Goal: Information Seeking & Learning: Learn about a topic

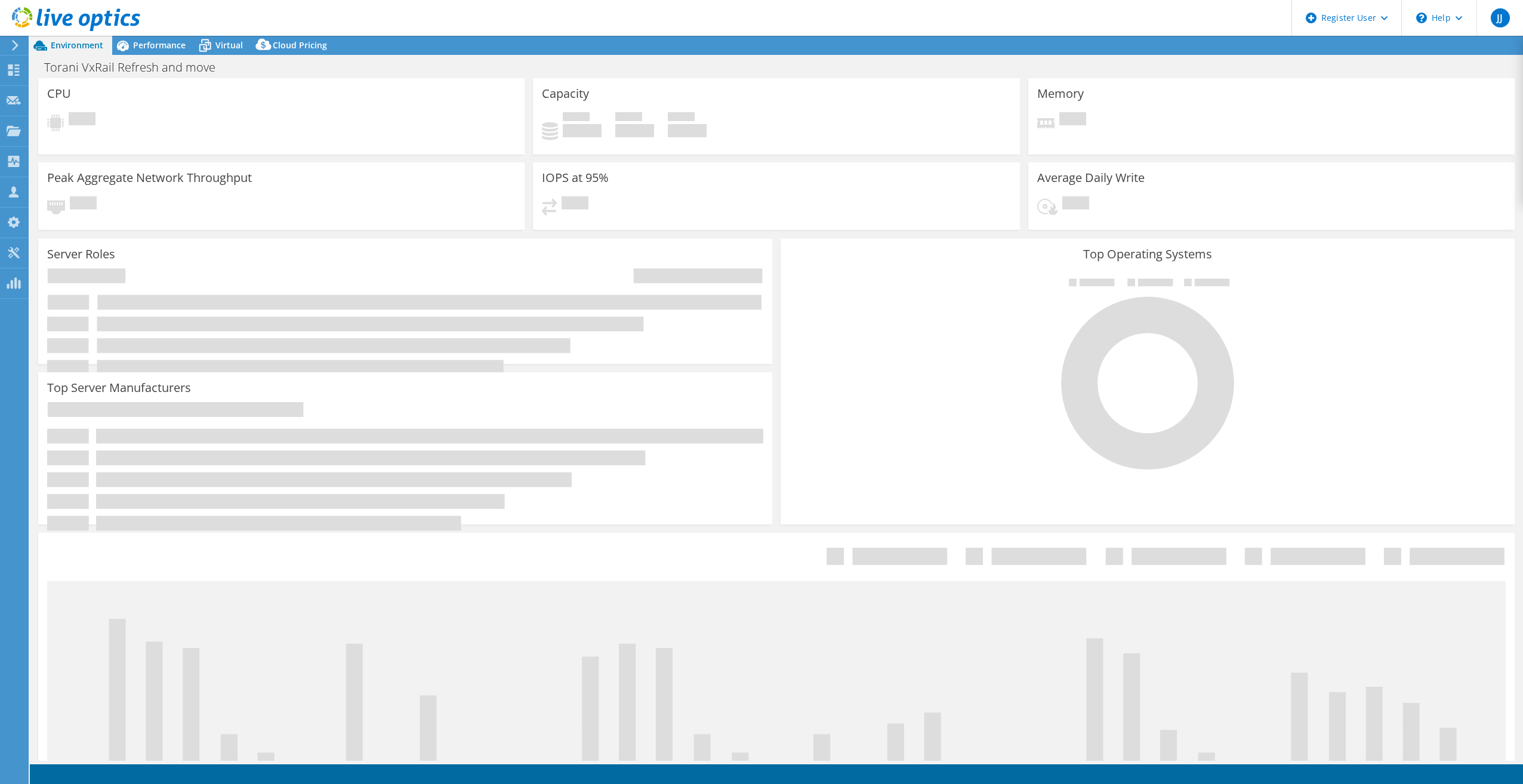
select select "USWest"
select select "USD"
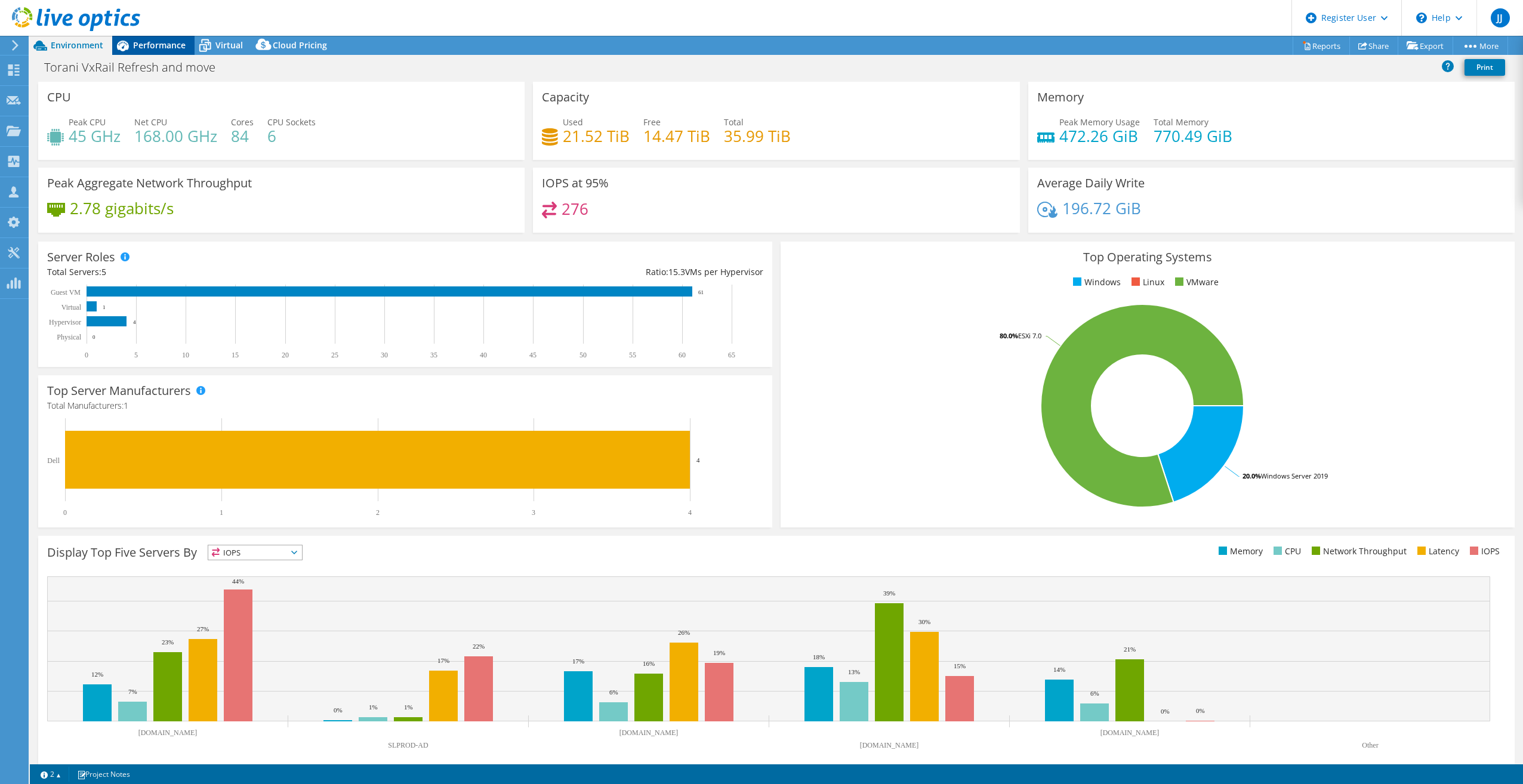
click at [152, 49] on span "Performance" at bounding box center [159, 45] width 53 height 11
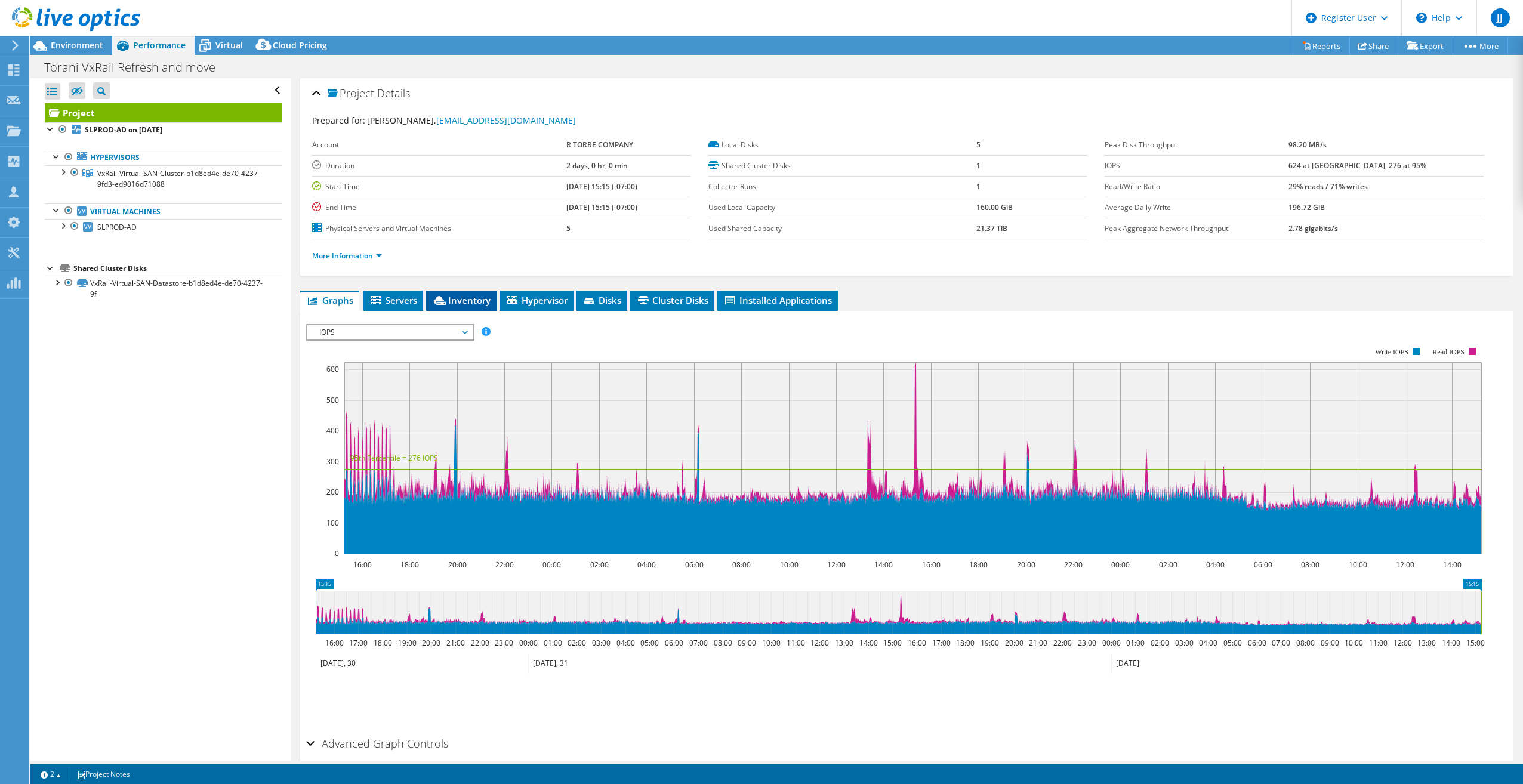
click at [475, 297] on span "Inventory" at bounding box center [461, 300] width 59 height 12
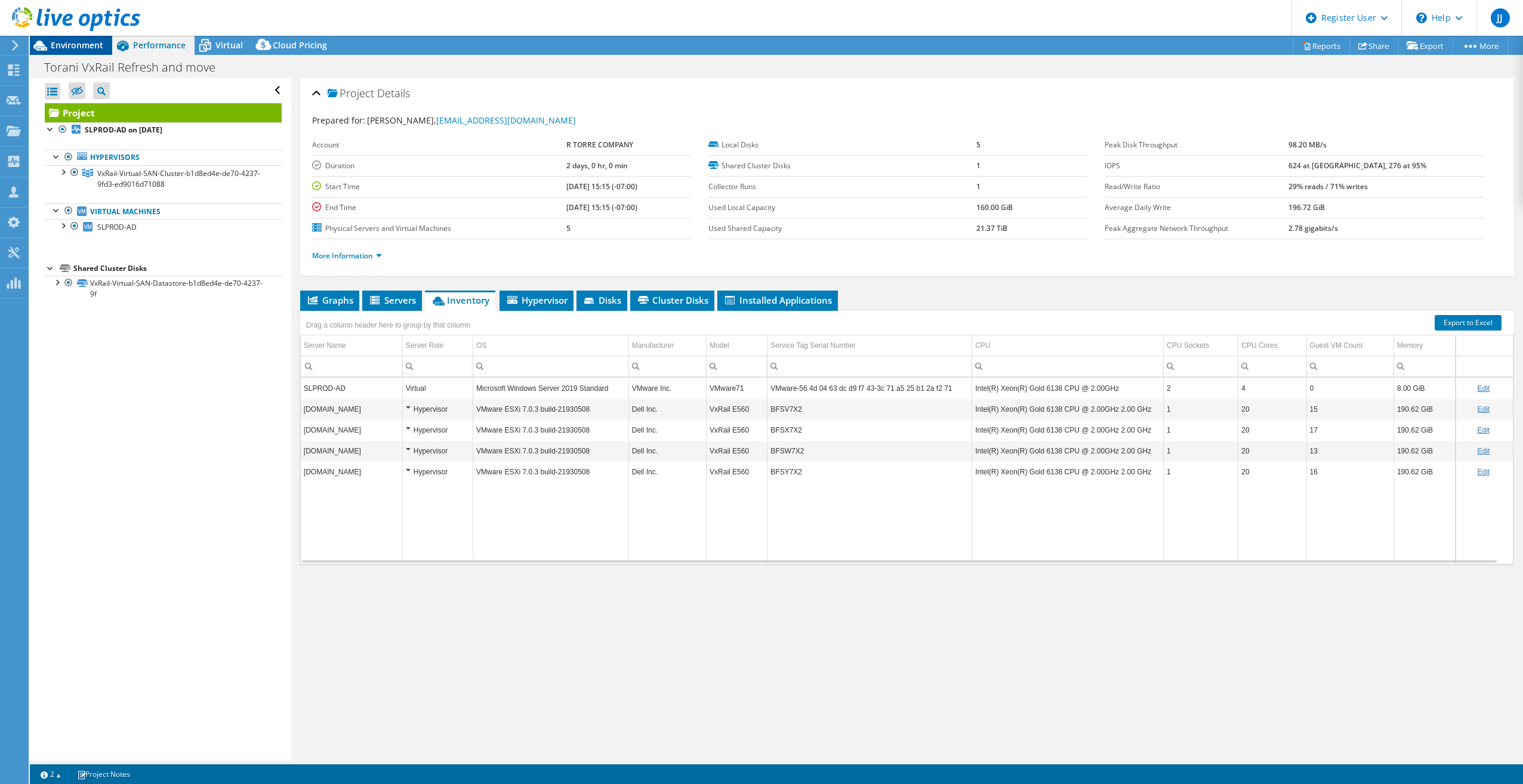
click at [83, 46] on span "Environment" at bounding box center [77, 45] width 53 height 11
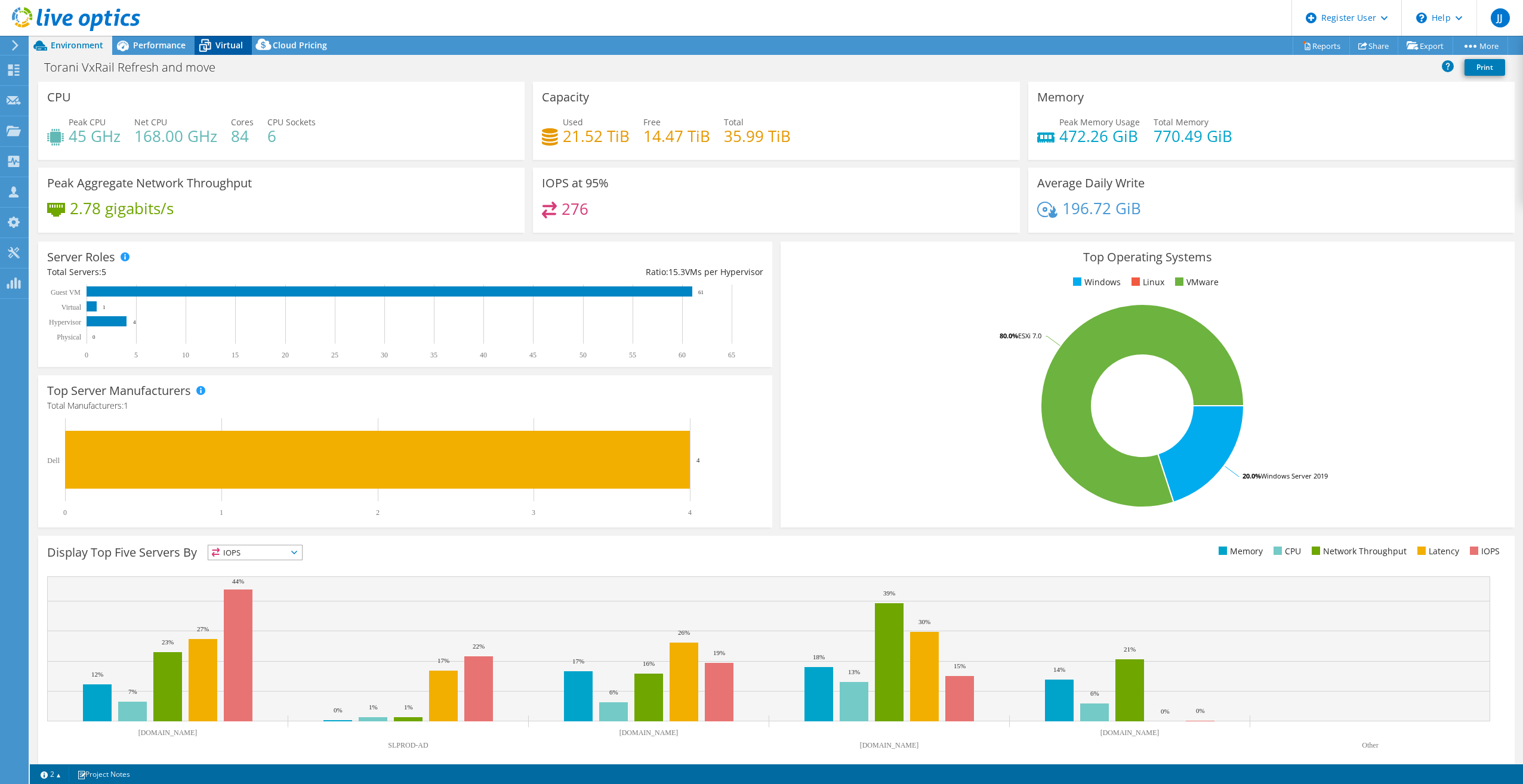
click at [226, 45] on span "Virtual" at bounding box center [229, 45] width 28 height 11
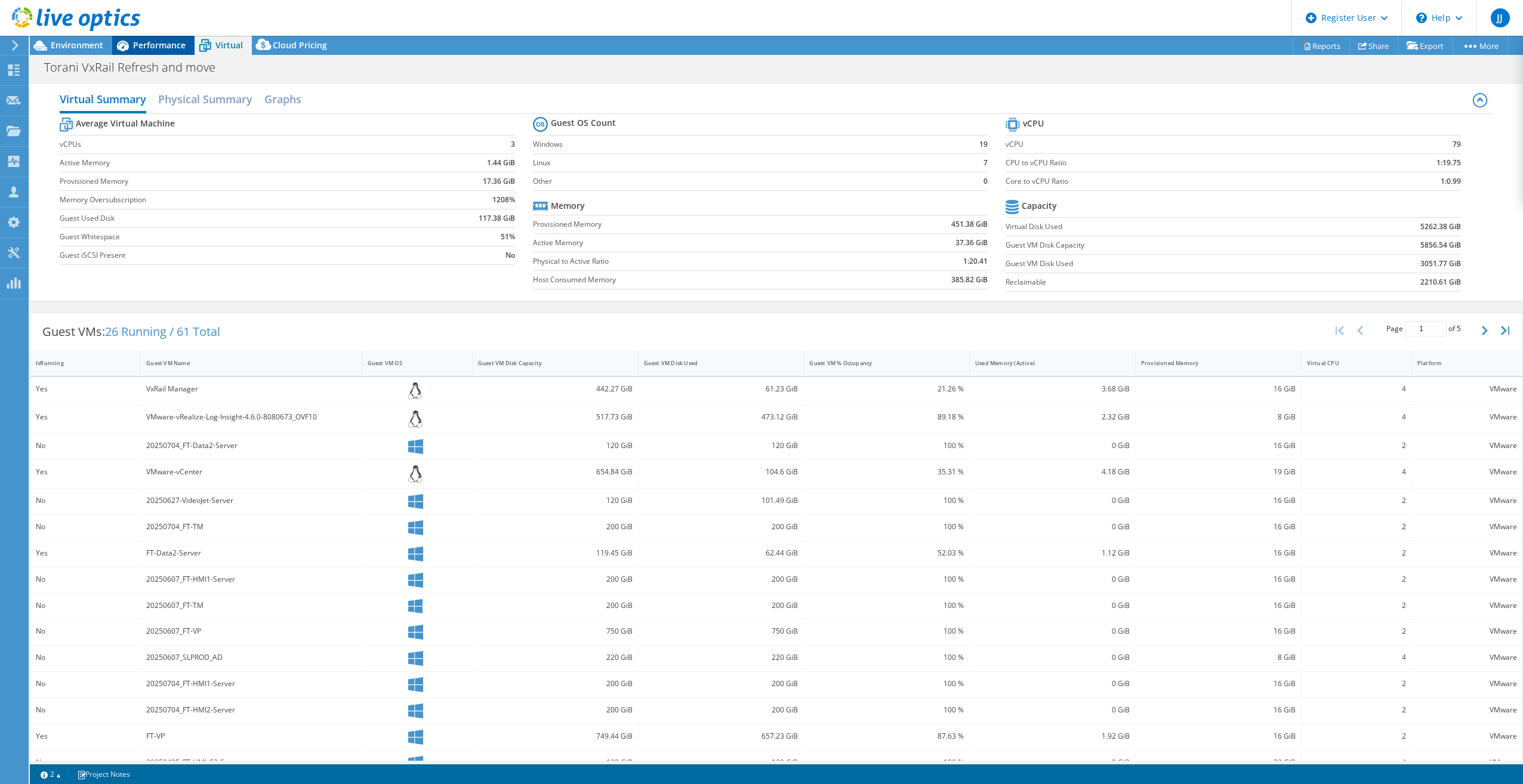
click at [170, 52] on div "Performance" at bounding box center [153, 46] width 83 height 19
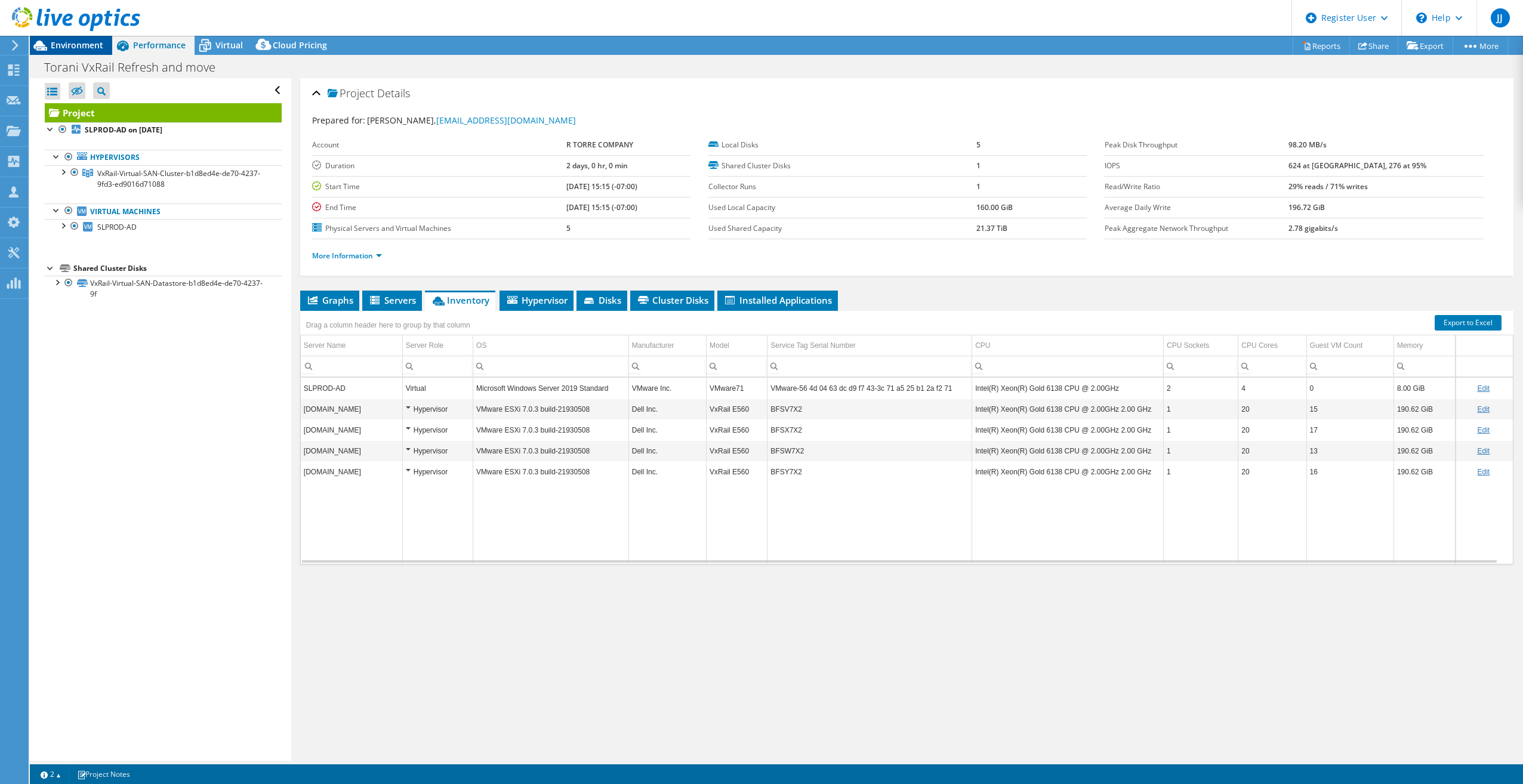
click at [87, 51] on div "Environment" at bounding box center [71, 46] width 83 height 19
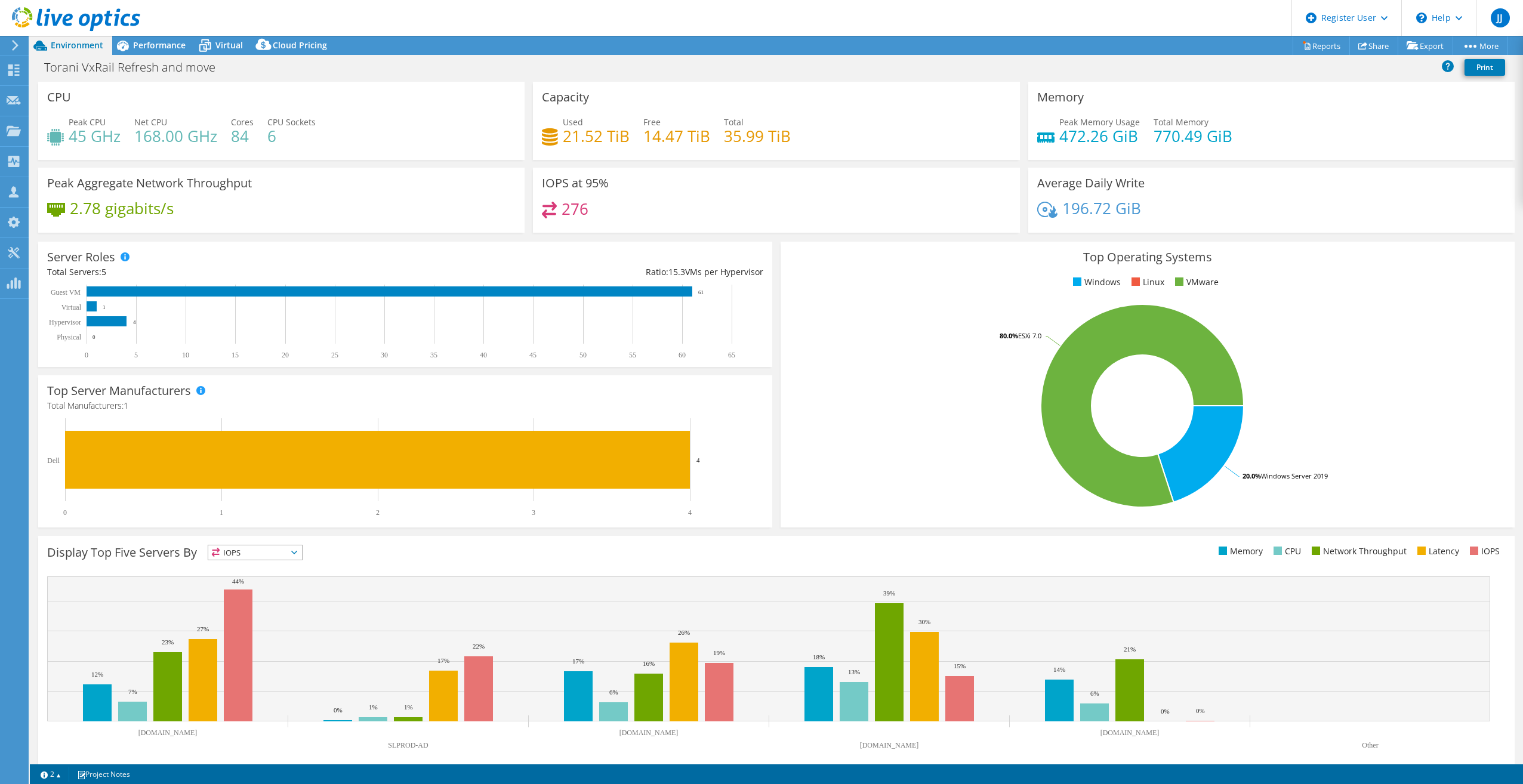
click at [520, 34] on header "JJ Dell User [PERSON_NAME] [PERSON_NAME][EMAIL_ADDRESS][PERSON_NAME][DOMAIN_NAM…" at bounding box center [761, 18] width 1523 height 36
click at [407, 193] on div "Peak Aggregate Network Throughput 2.78 gigabits/s" at bounding box center [281, 201] width 486 height 65
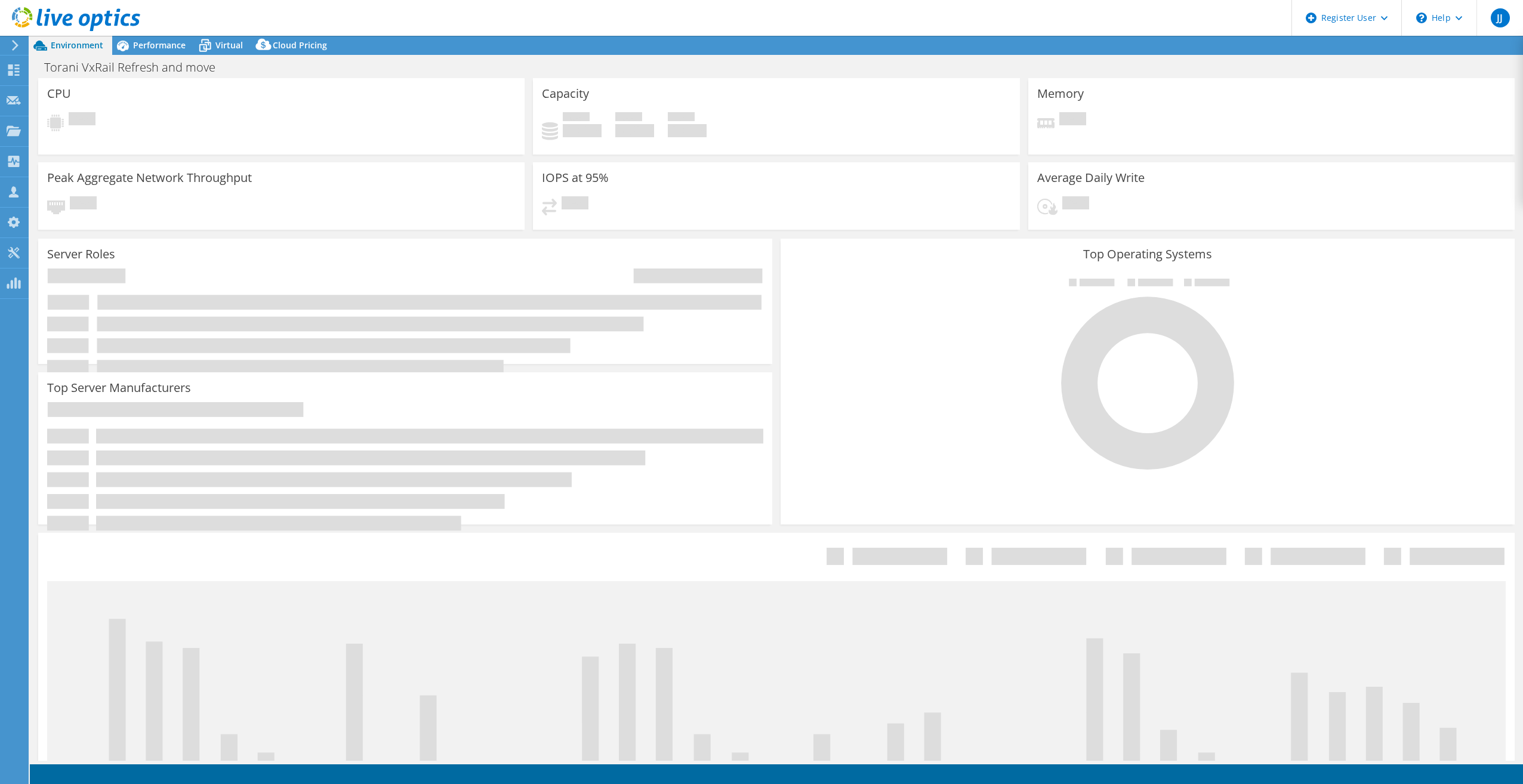
select select "USWest"
select select "USD"
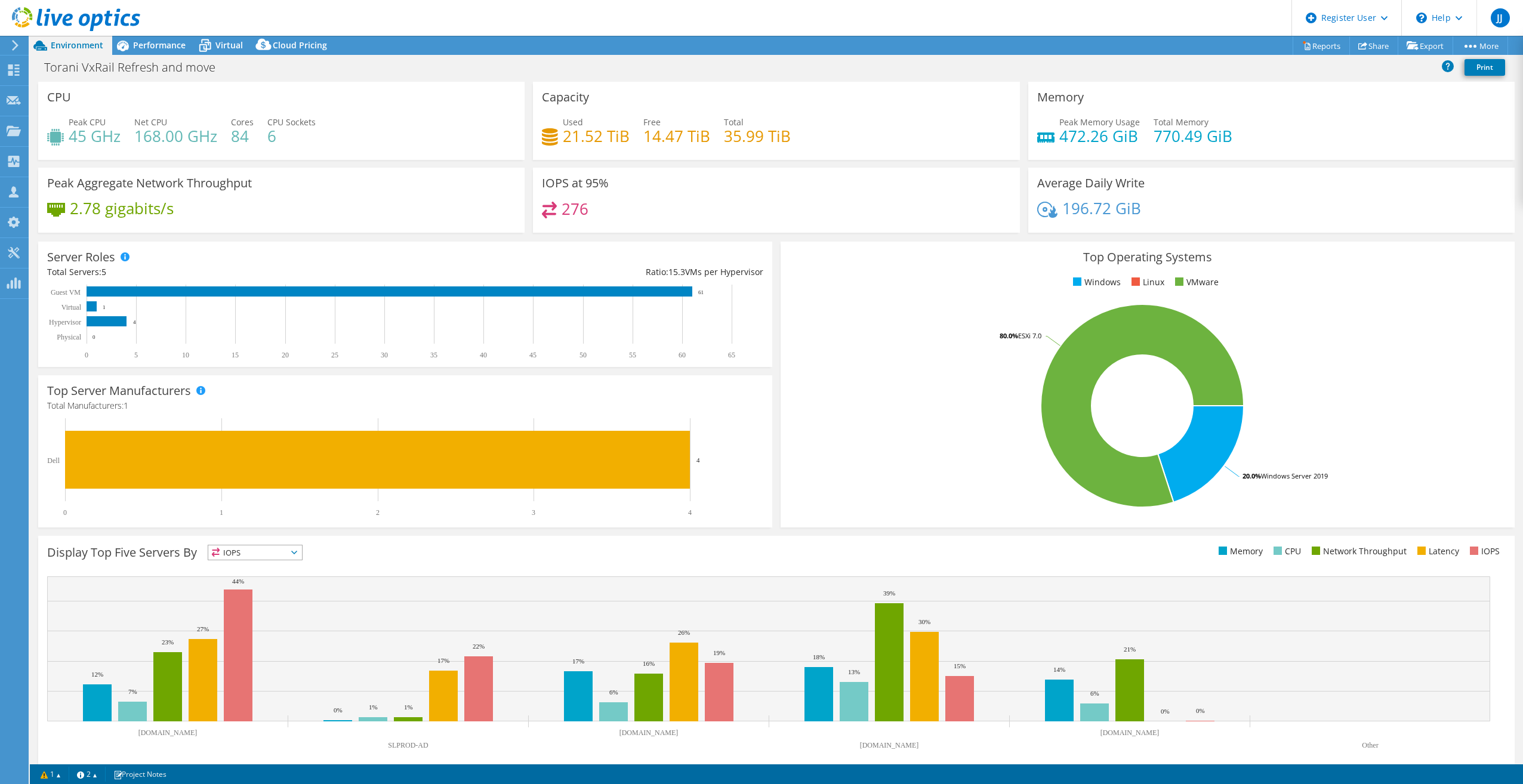
click at [483, 118] on div "Peak CPU 45 GHz Net CPU 168.00 GHz Cores 84 CPU Sockets 6" at bounding box center [282, 134] width 468 height 39
click at [145, 46] on span "Performance" at bounding box center [159, 45] width 53 height 11
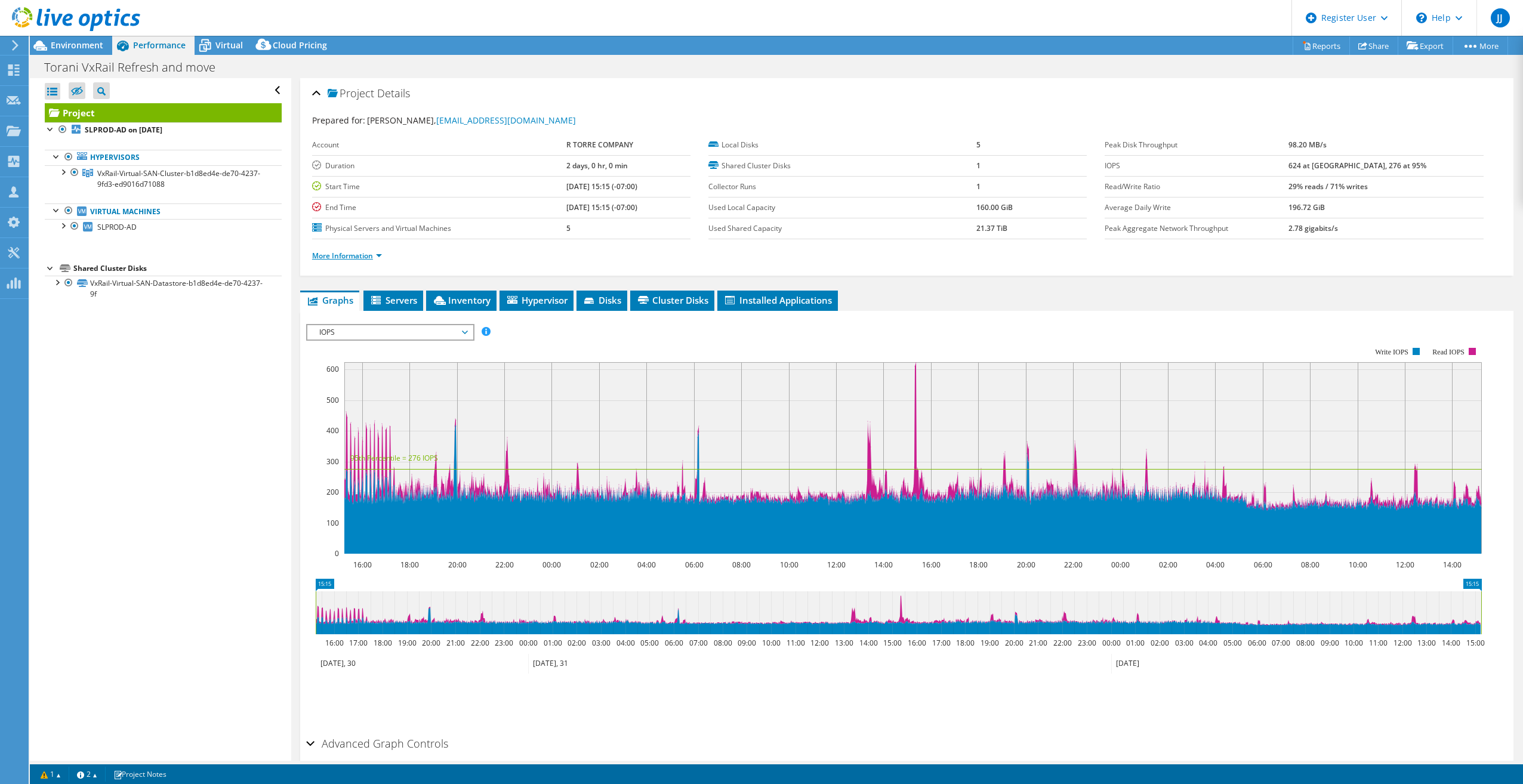
click at [355, 257] on link "More Information" at bounding box center [346, 256] width 70 height 10
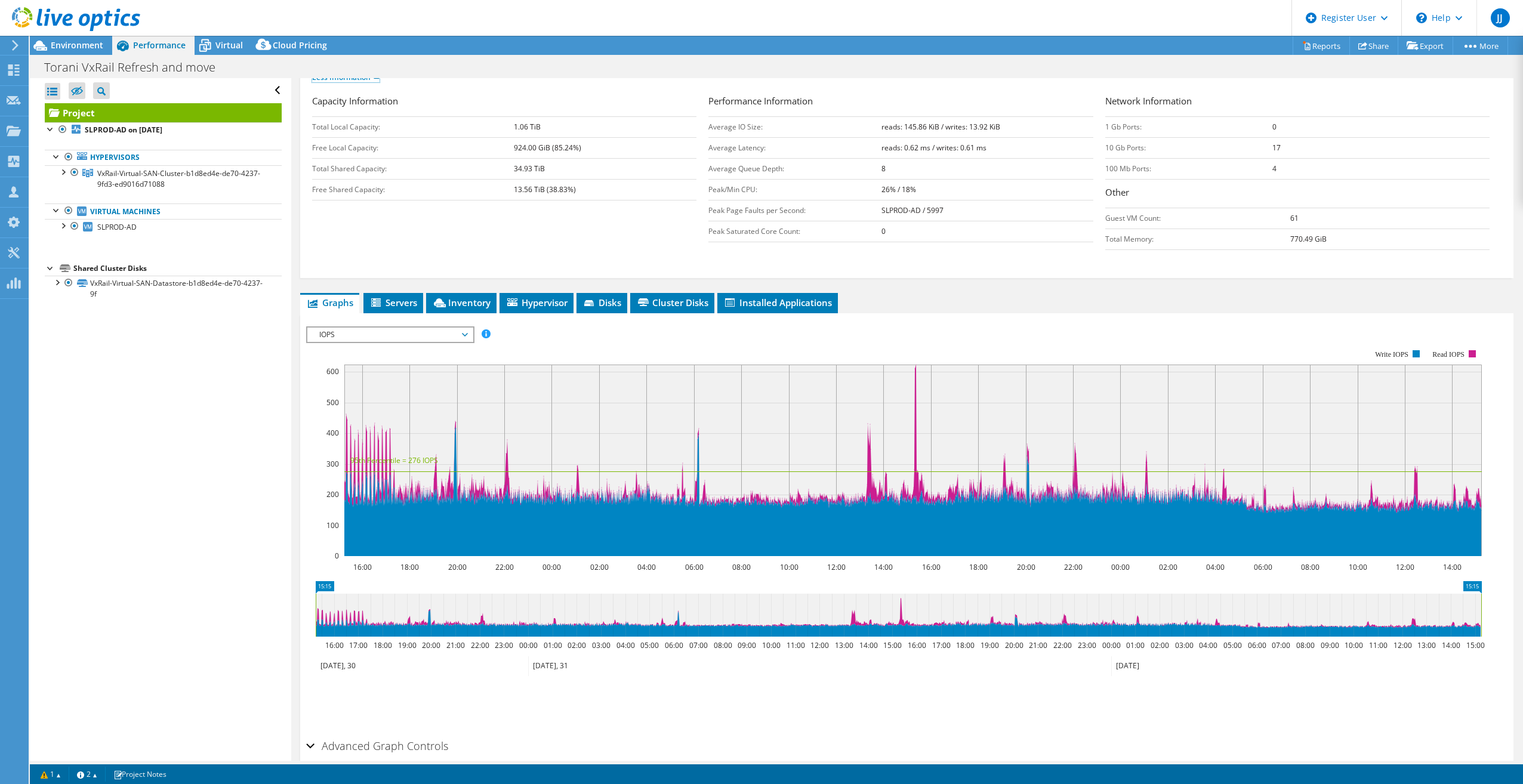
scroll to position [179, 0]
click at [430, 334] on span "IOPS" at bounding box center [390, 334] width 153 height 15
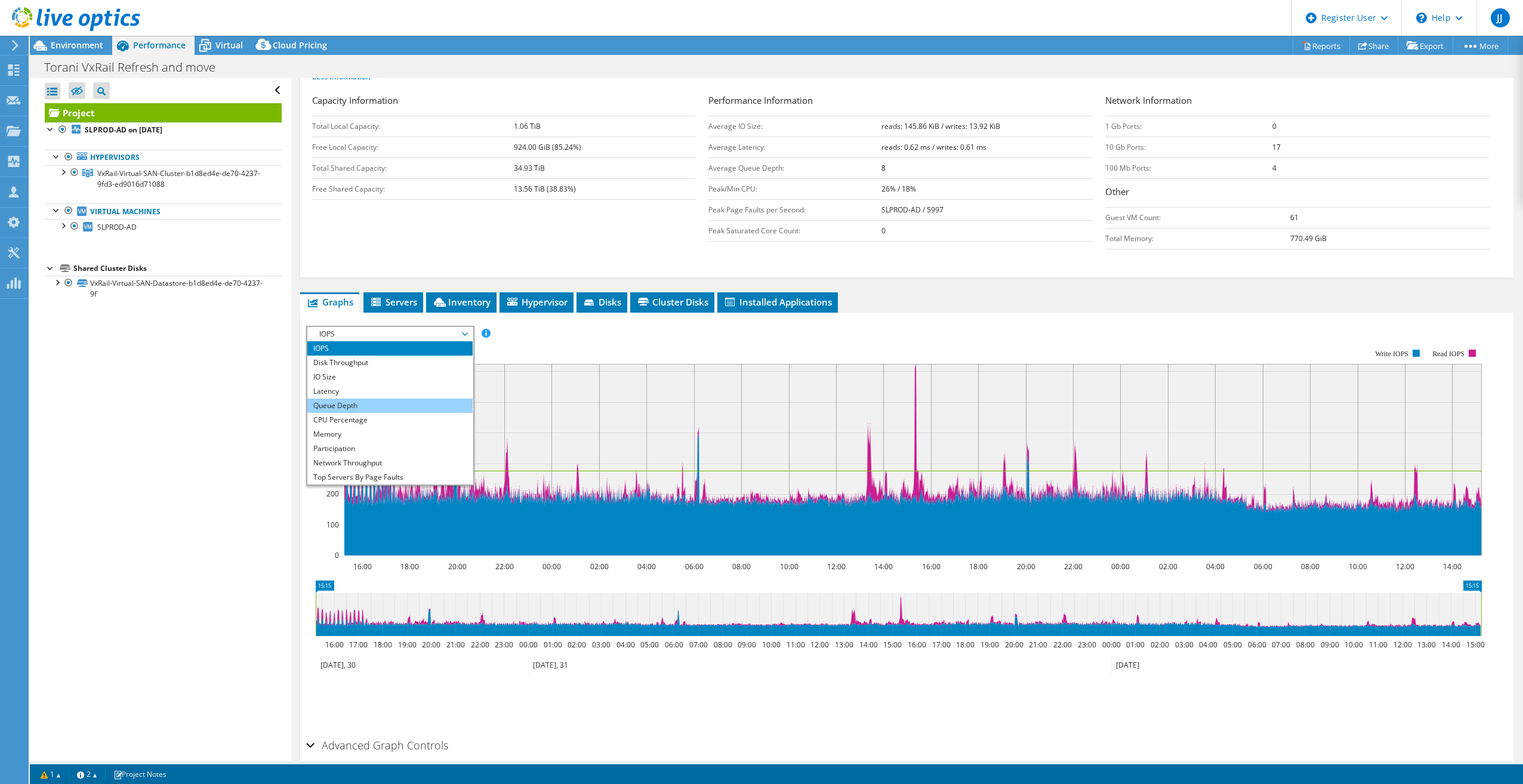
click at [383, 409] on li "Queue Depth" at bounding box center [390, 405] width 165 height 15
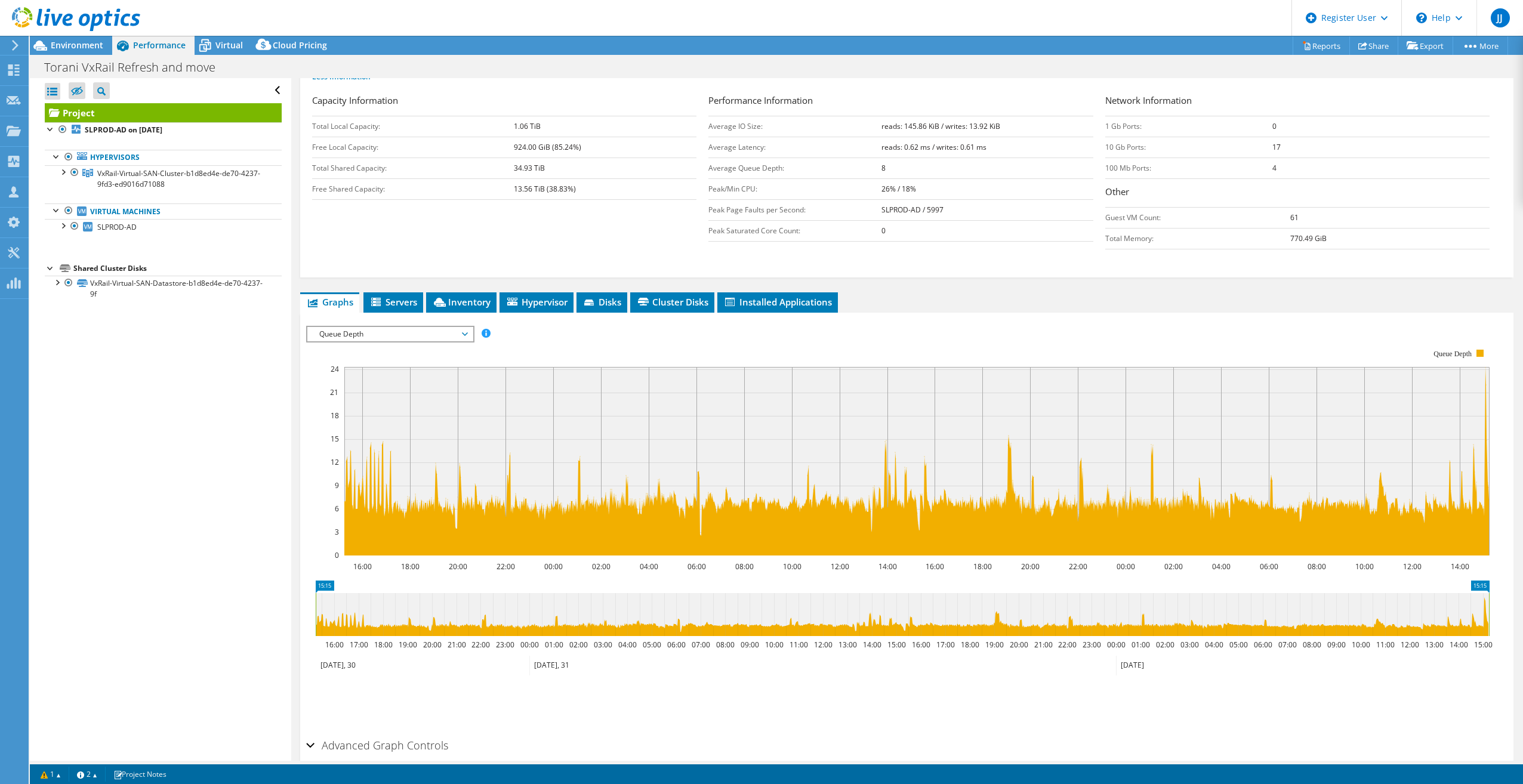
click at [404, 337] on span "Queue Depth" at bounding box center [390, 334] width 153 height 15
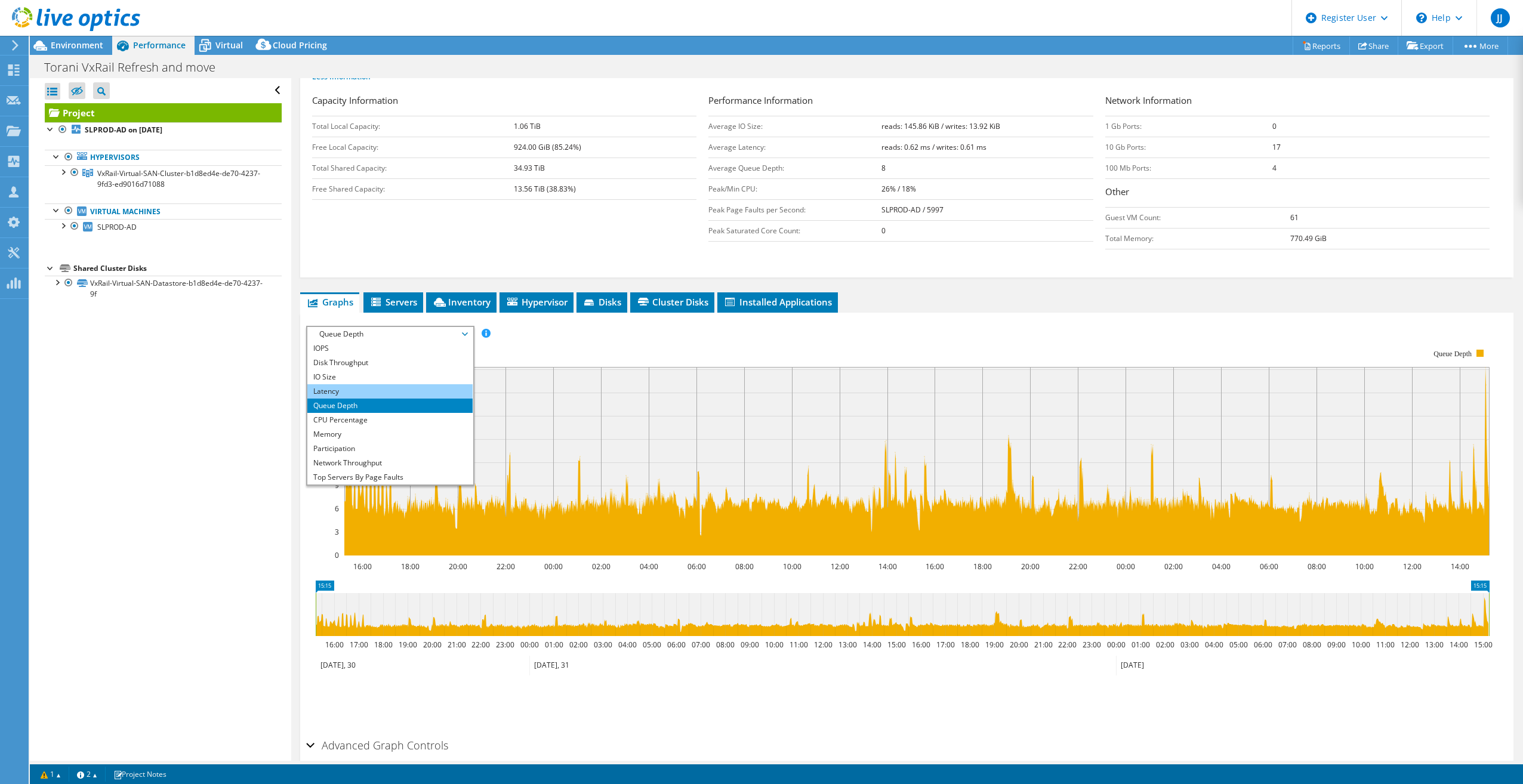
click at [367, 389] on li "Latency" at bounding box center [390, 391] width 165 height 15
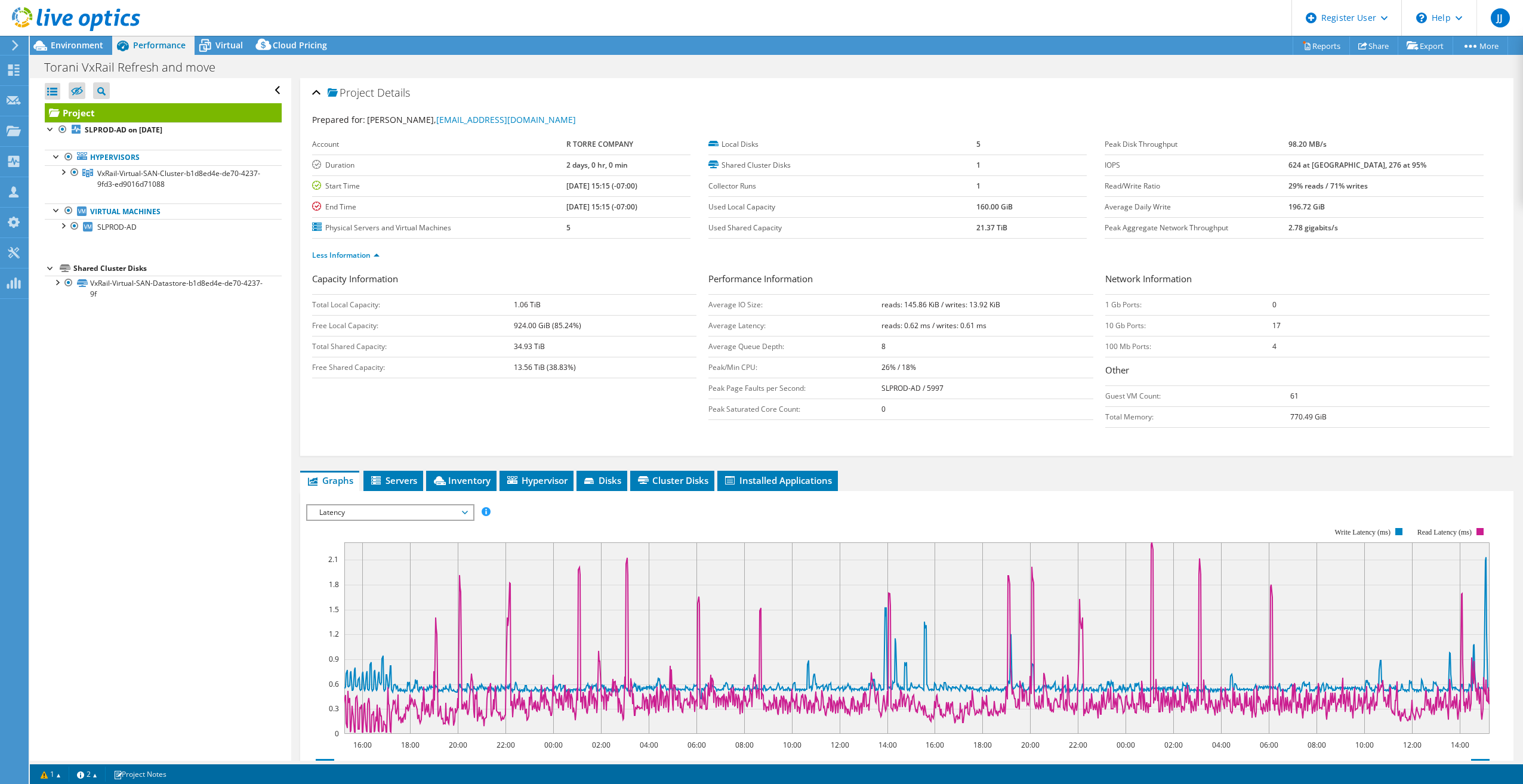
scroll to position [0, 0]
click at [214, 46] on icon at bounding box center [205, 46] width 21 height 21
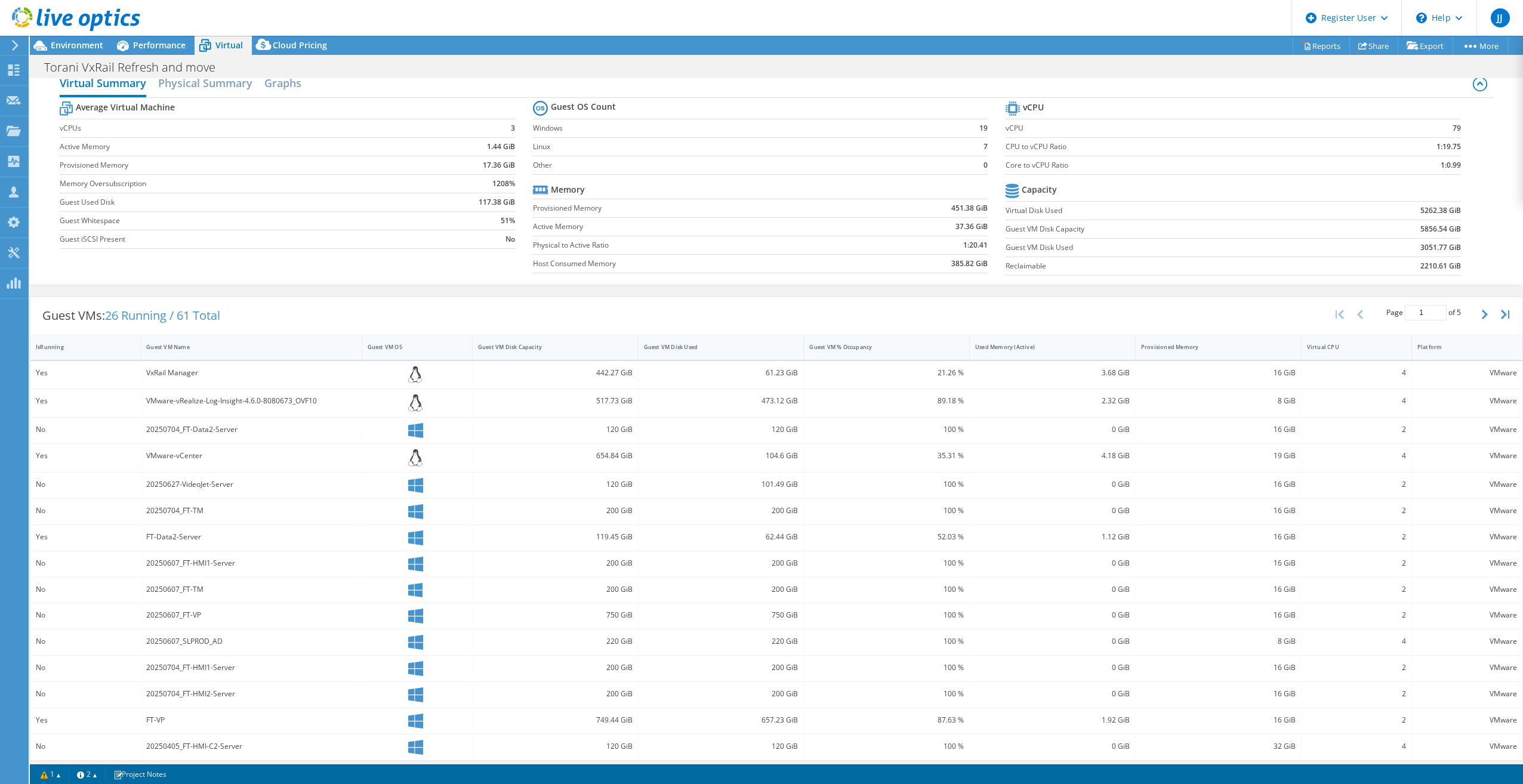
scroll to position [22, 0]
click at [653, 344] on div "Guest VM Disk Used" at bounding box center [714, 341] width 140 height 8
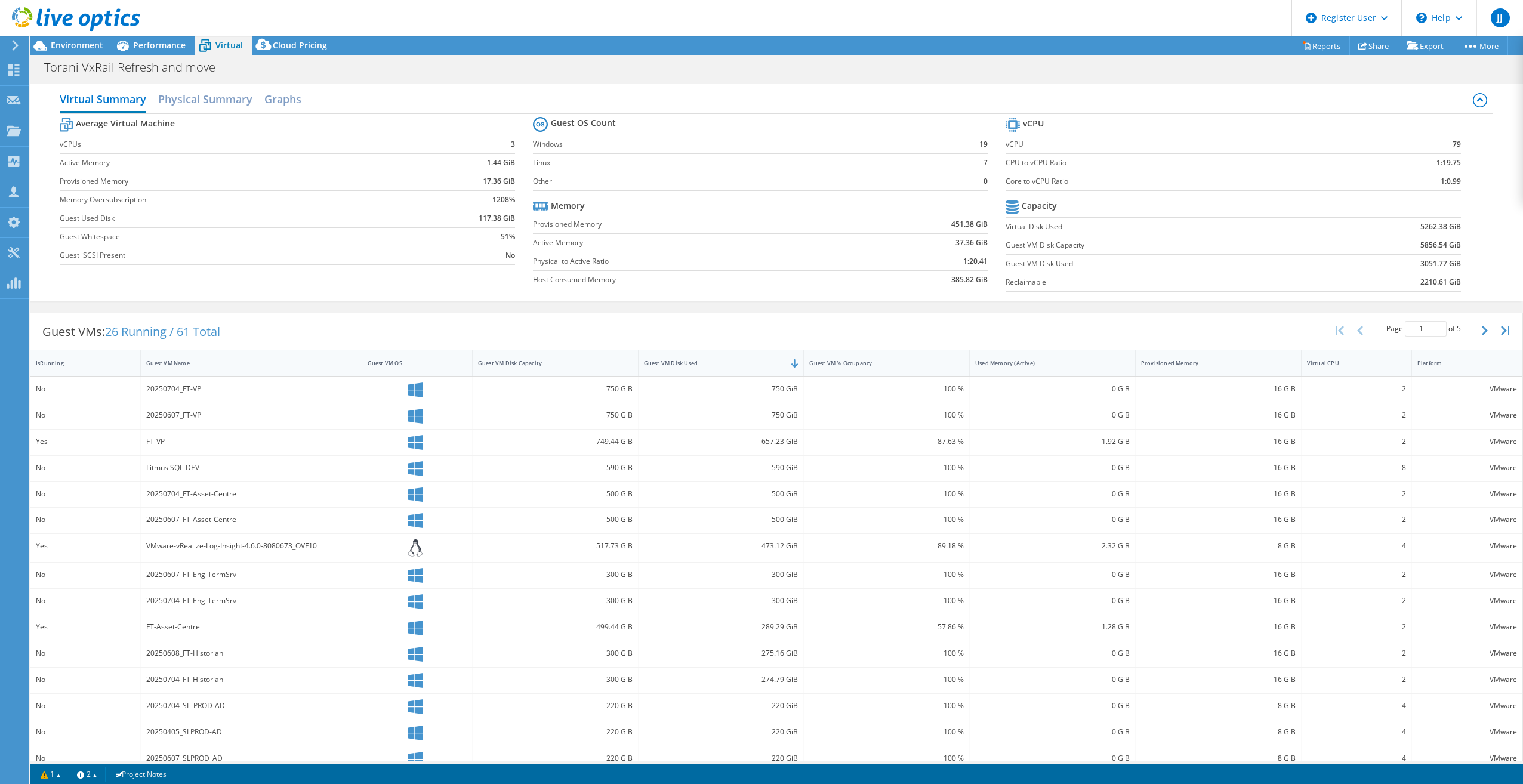
scroll to position [18, 0]
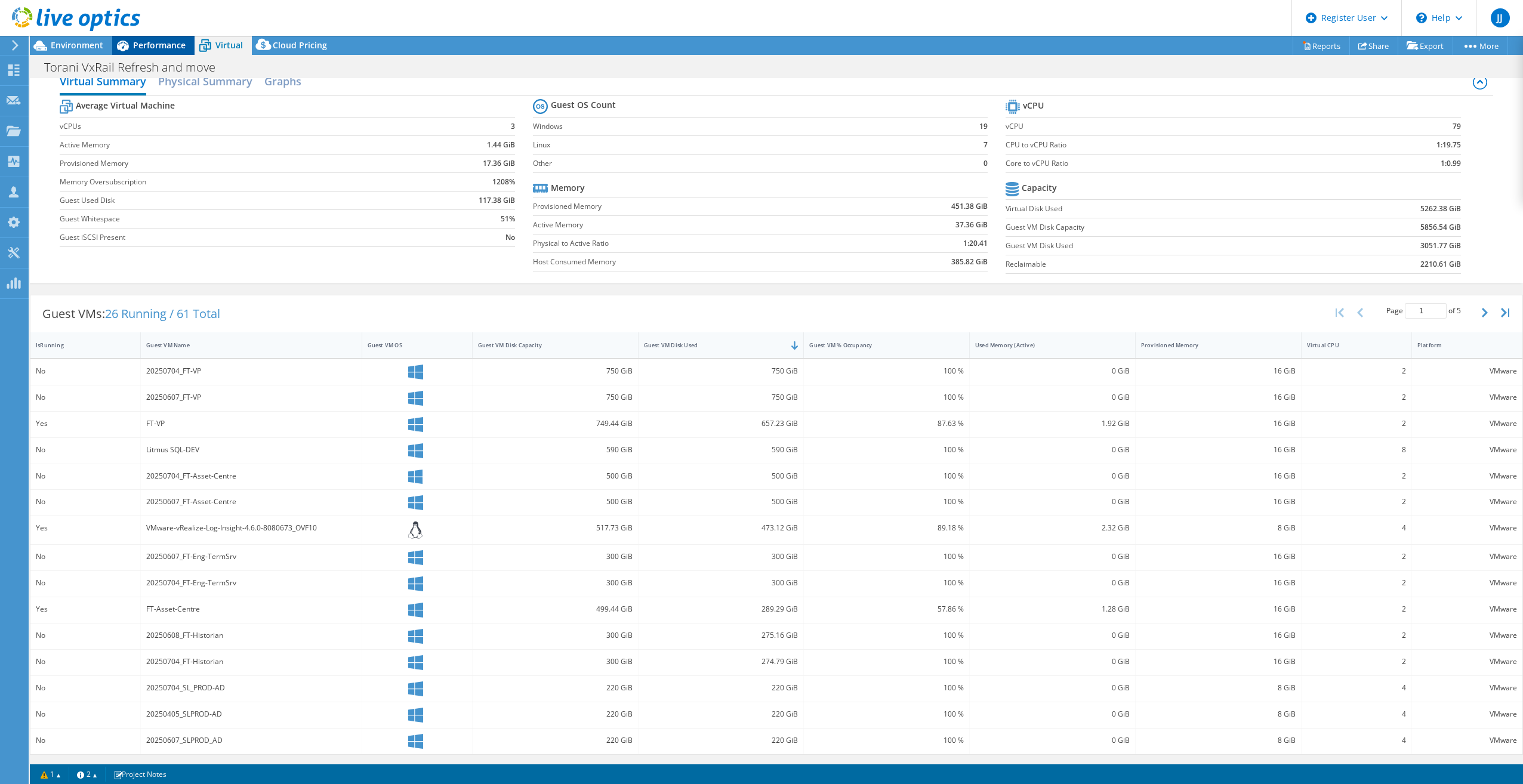
click at [155, 45] on span "Performance" at bounding box center [159, 45] width 53 height 11
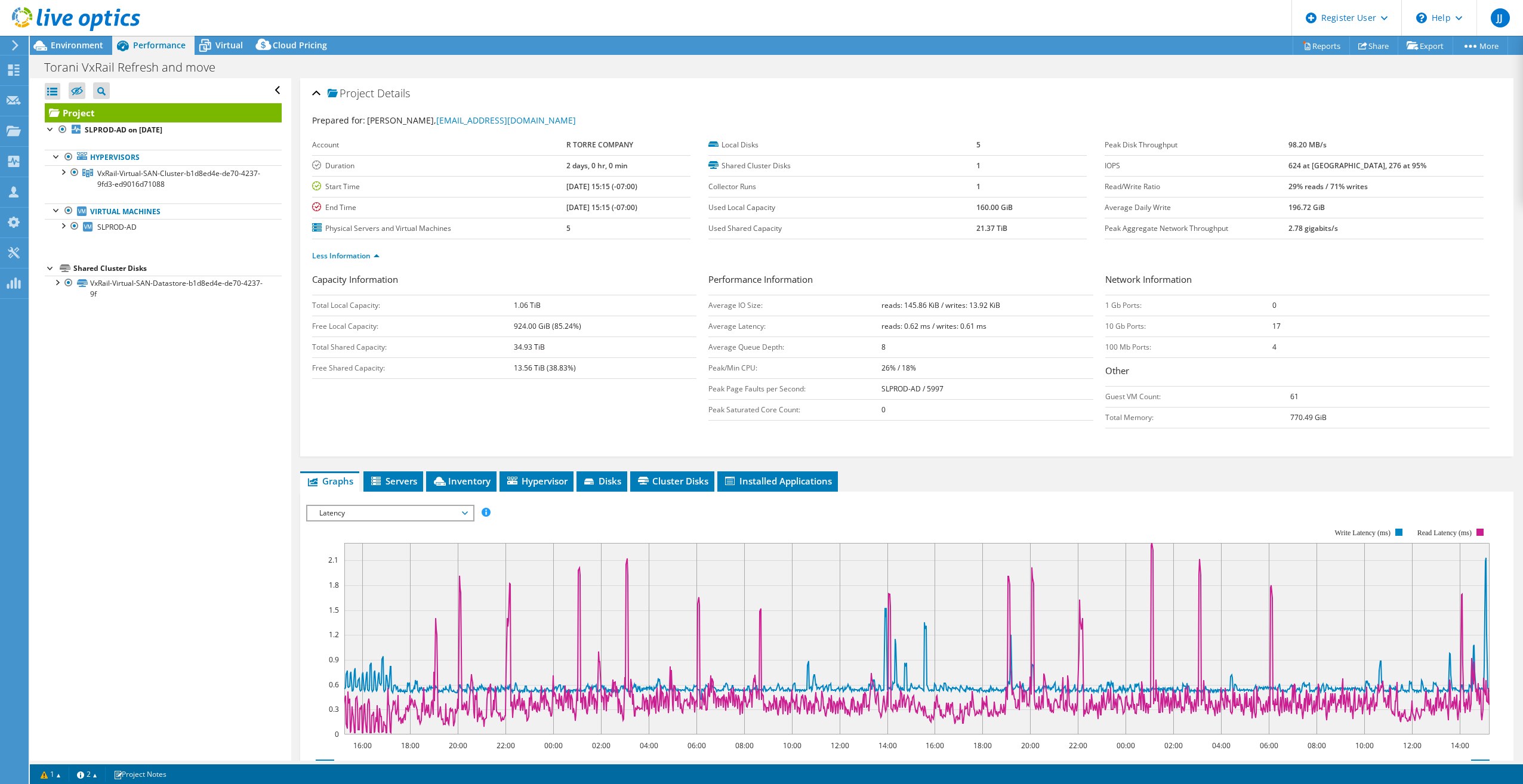
click at [376, 19] on header "JJ Dell User [PERSON_NAME] [PERSON_NAME][EMAIL_ADDRESS][PERSON_NAME][DOMAIN_NAM…" at bounding box center [761, 18] width 1523 height 36
